Goal: Find specific page/section: Find specific page/section

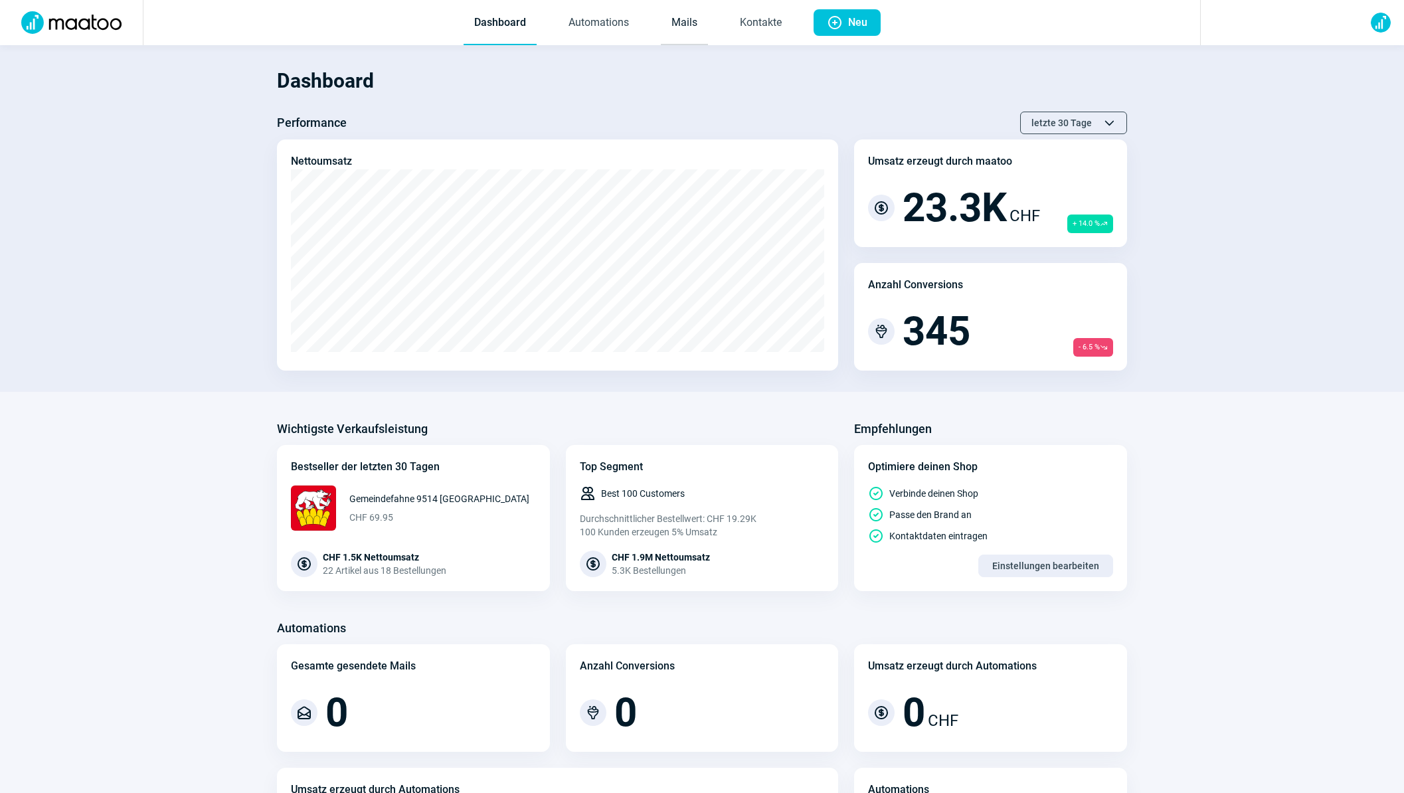
click at [686, 29] on link "Mails" at bounding box center [684, 23] width 47 height 44
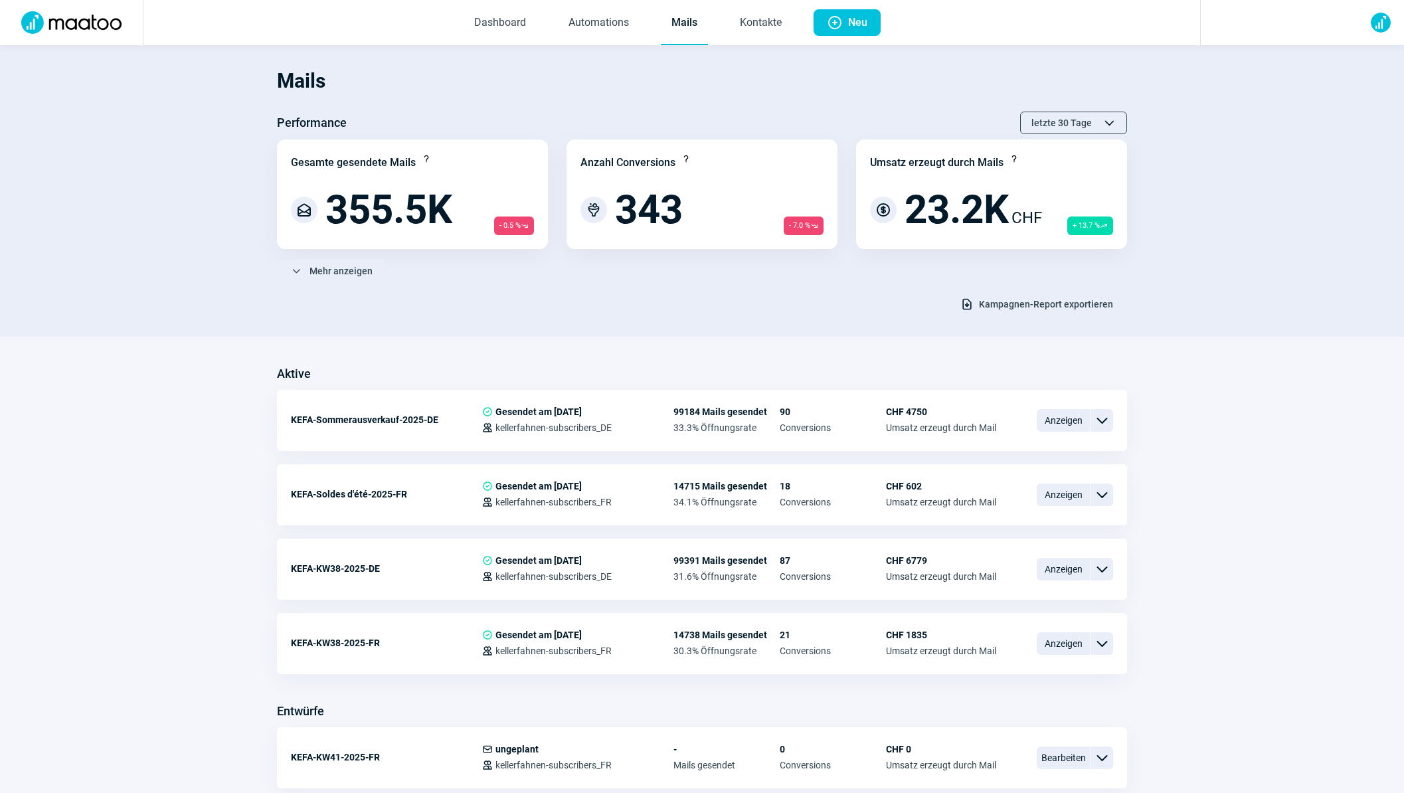
click at [999, 299] on span "Kampagnen-Report exportieren" at bounding box center [1046, 303] width 134 height 21
click at [757, 41] on link "Kontakte" at bounding box center [760, 23] width 63 height 44
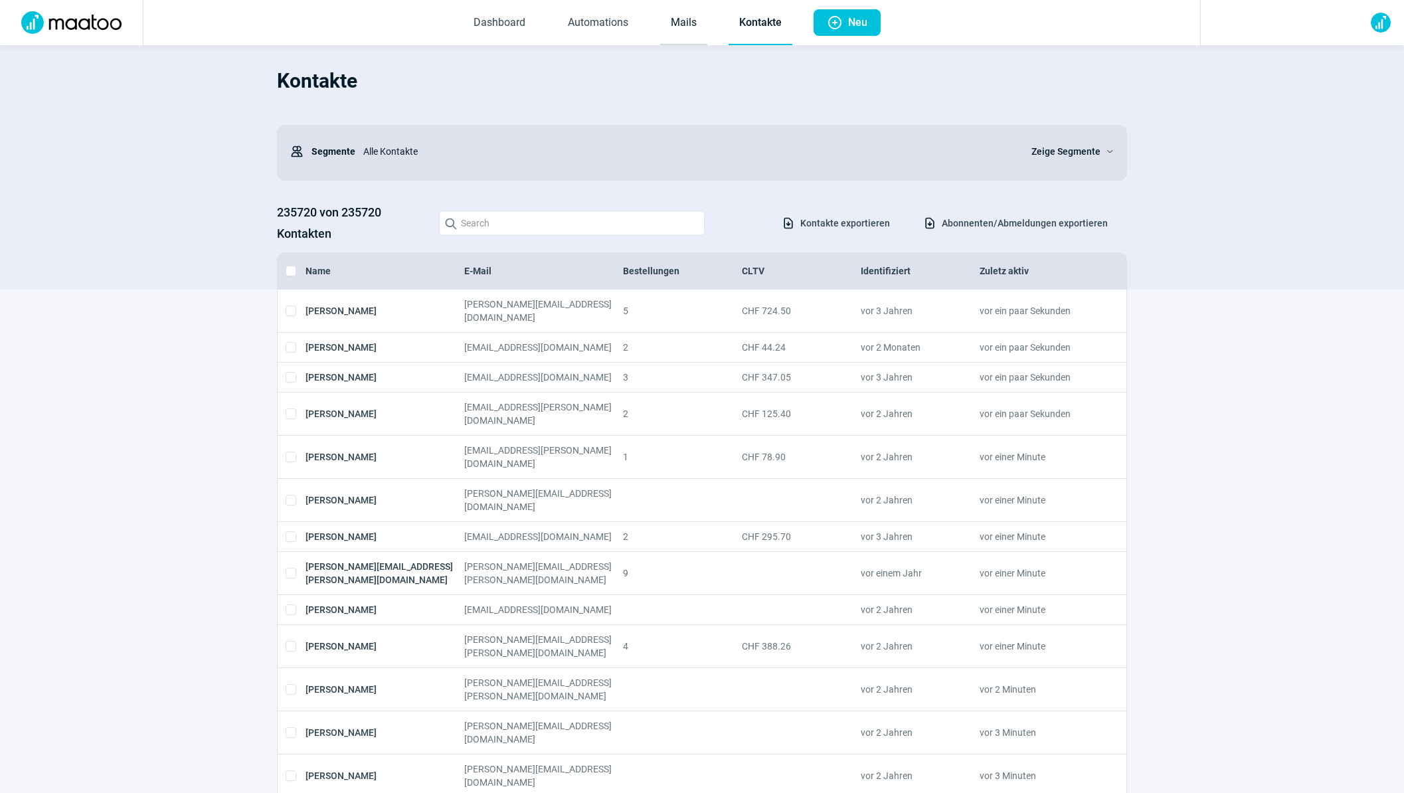
click at [690, 30] on link "Mails" at bounding box center [683, 23] width 47 height 44
